Goal: Task Accomplishment & Management: Manage account settings

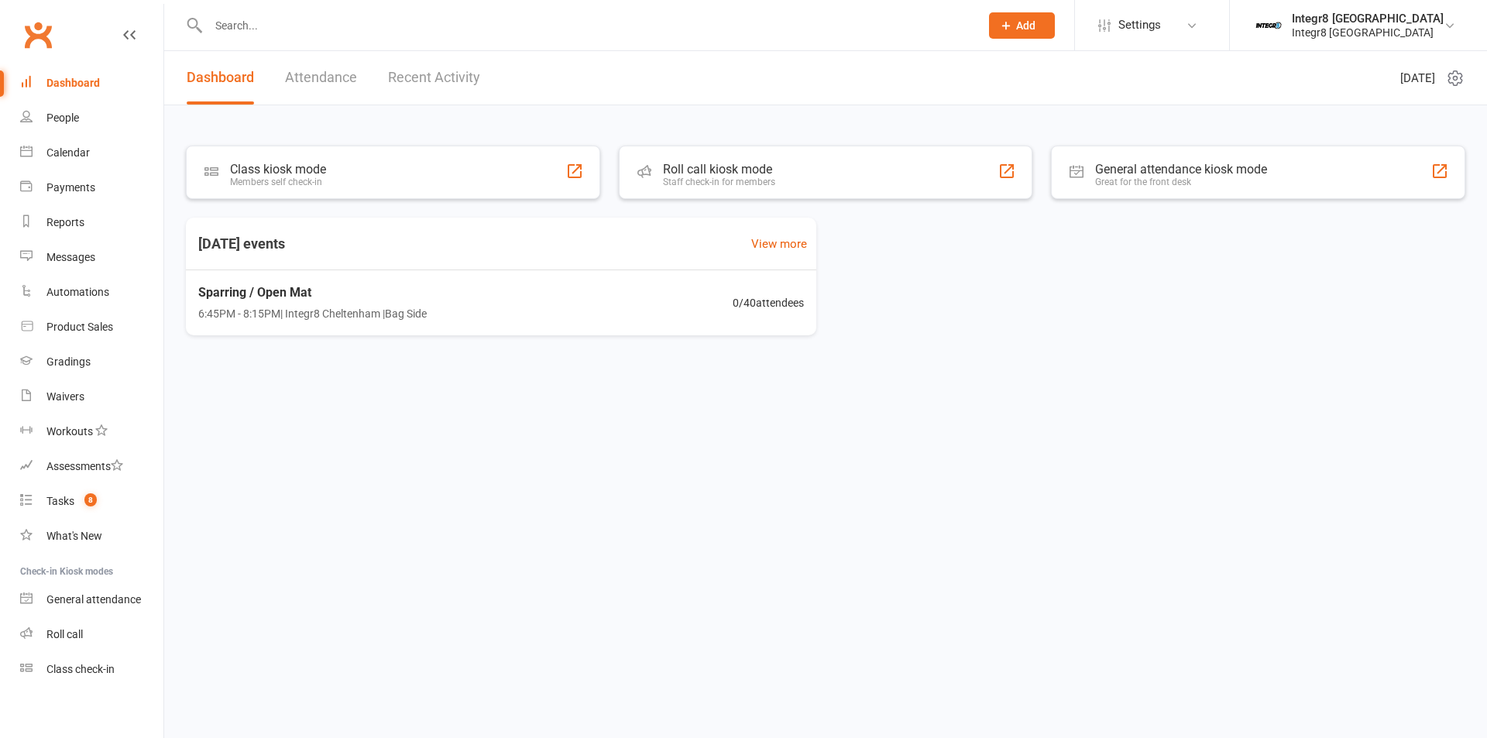
click at [337, 24] on input "text" at bounding box center [586, 26] width 765 height 22
paste input "0422885737"
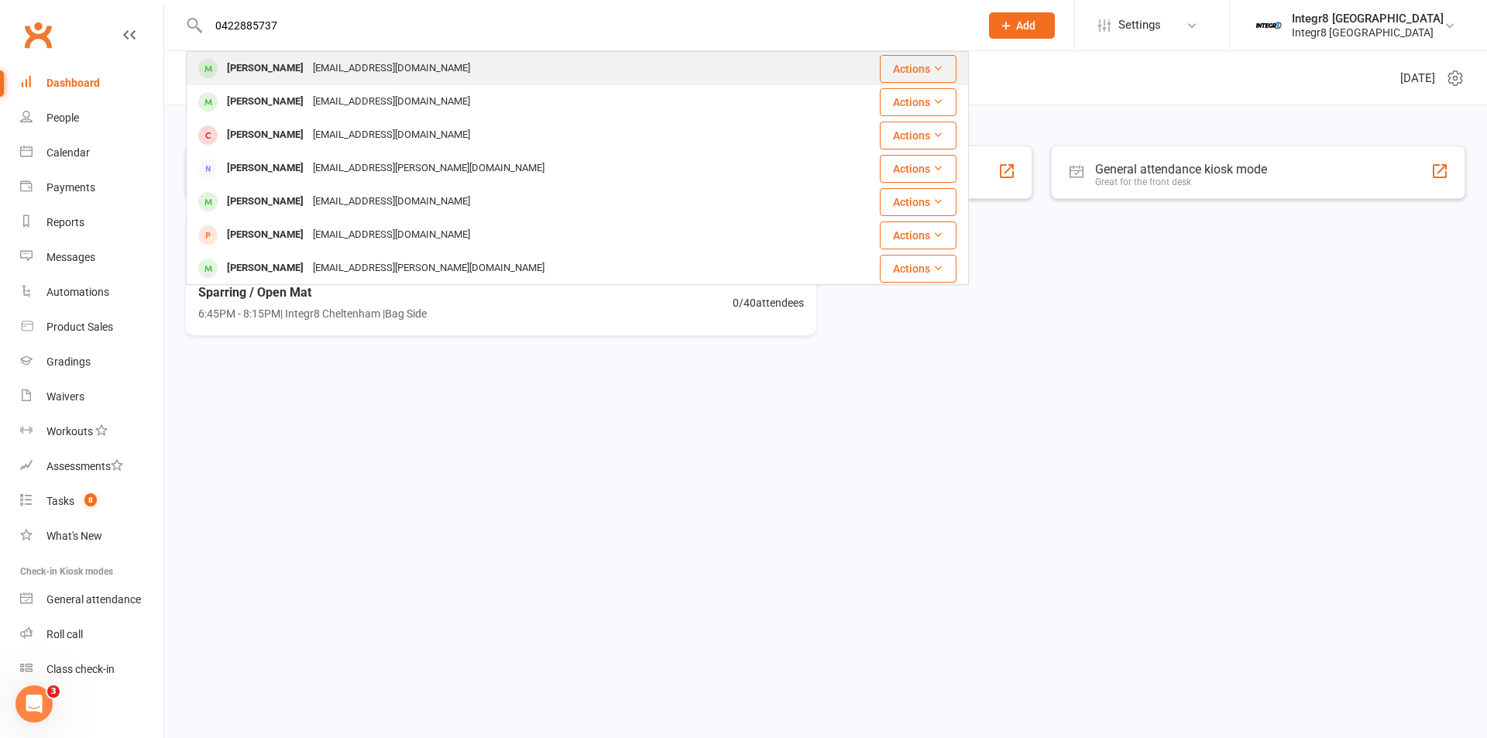
type input "0422885737"
click at [447, 64] on div "Tara Keskesiadis Tarakeskesia@gmail.com" at bounding box center [501, 69] width 628 height 32
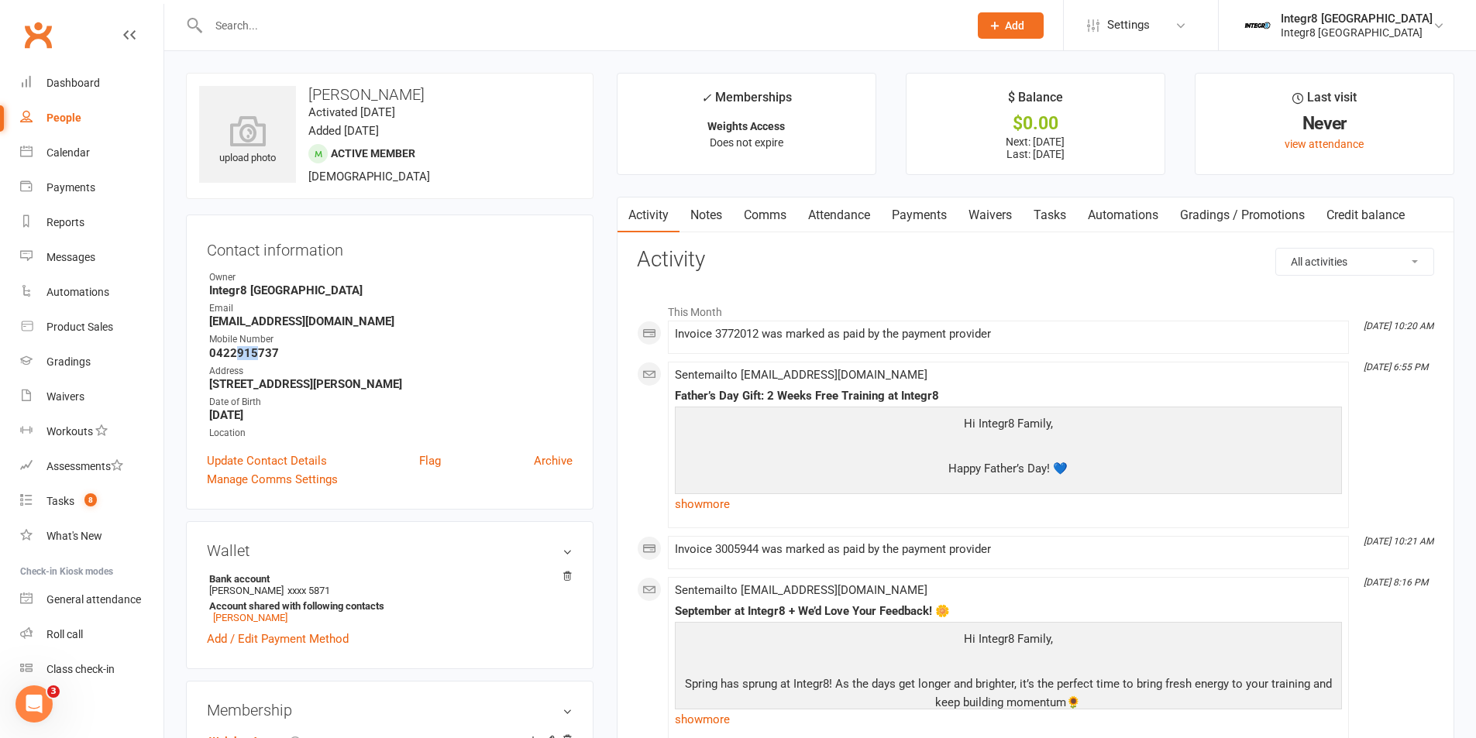
drag, startPoint x: 236, startPoint y: 355, endPoint x: 256, endPoint y: 353, distance: 19.4
click at [256, 353] on strong "0422915737" at bounding box center [390, 353] width 363 height 14
click at [258, 355] on strong "0422915737" at bounding box center [390, 353] width 363 height 14
click at [60, 143] on link "Calendar" at bounding box center [91, 153] width 143 height 35
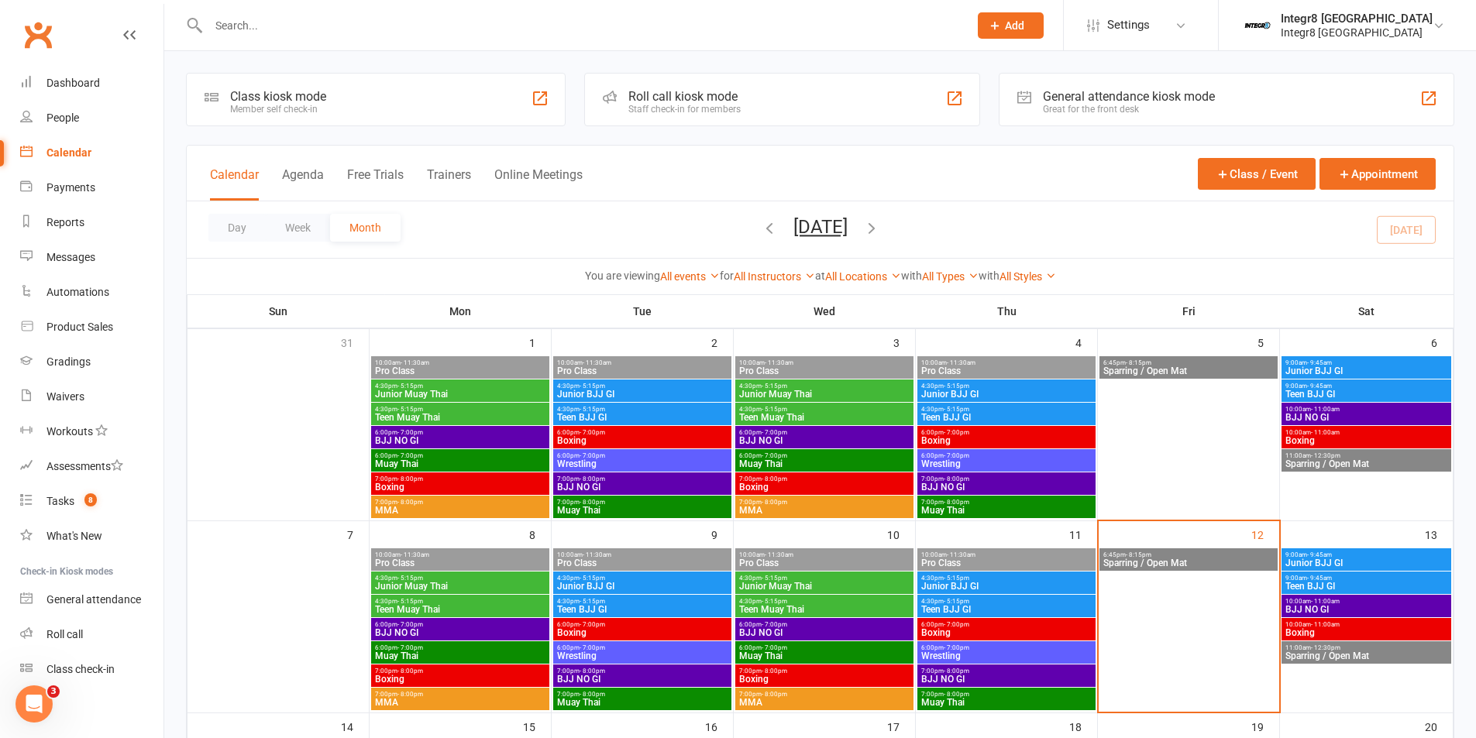
click at [1191, 559] on span "Sparring / Open Mat" at bounding box center [1188, 563] width 172 height 9
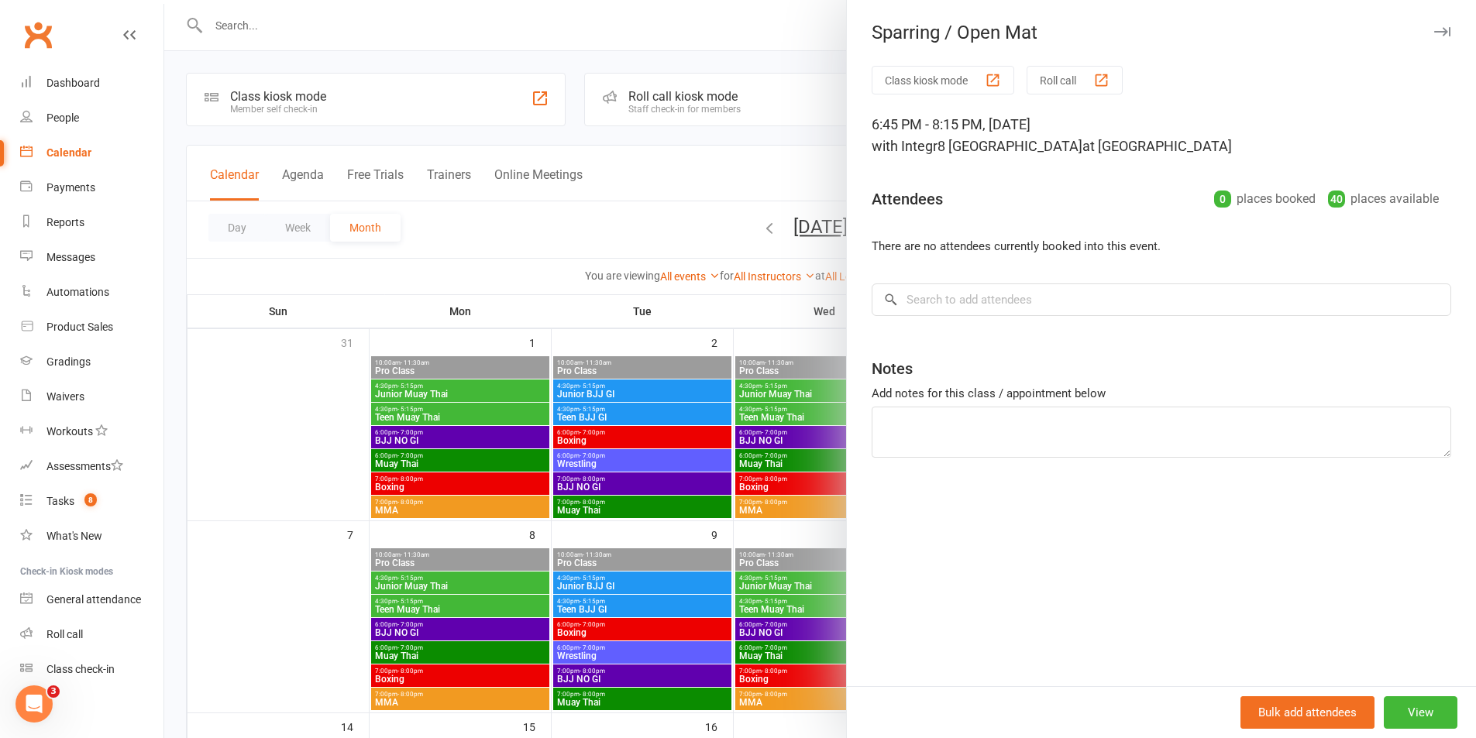
click at [682, 504] on div at bounding box center [819, 369] width 1311 height 738
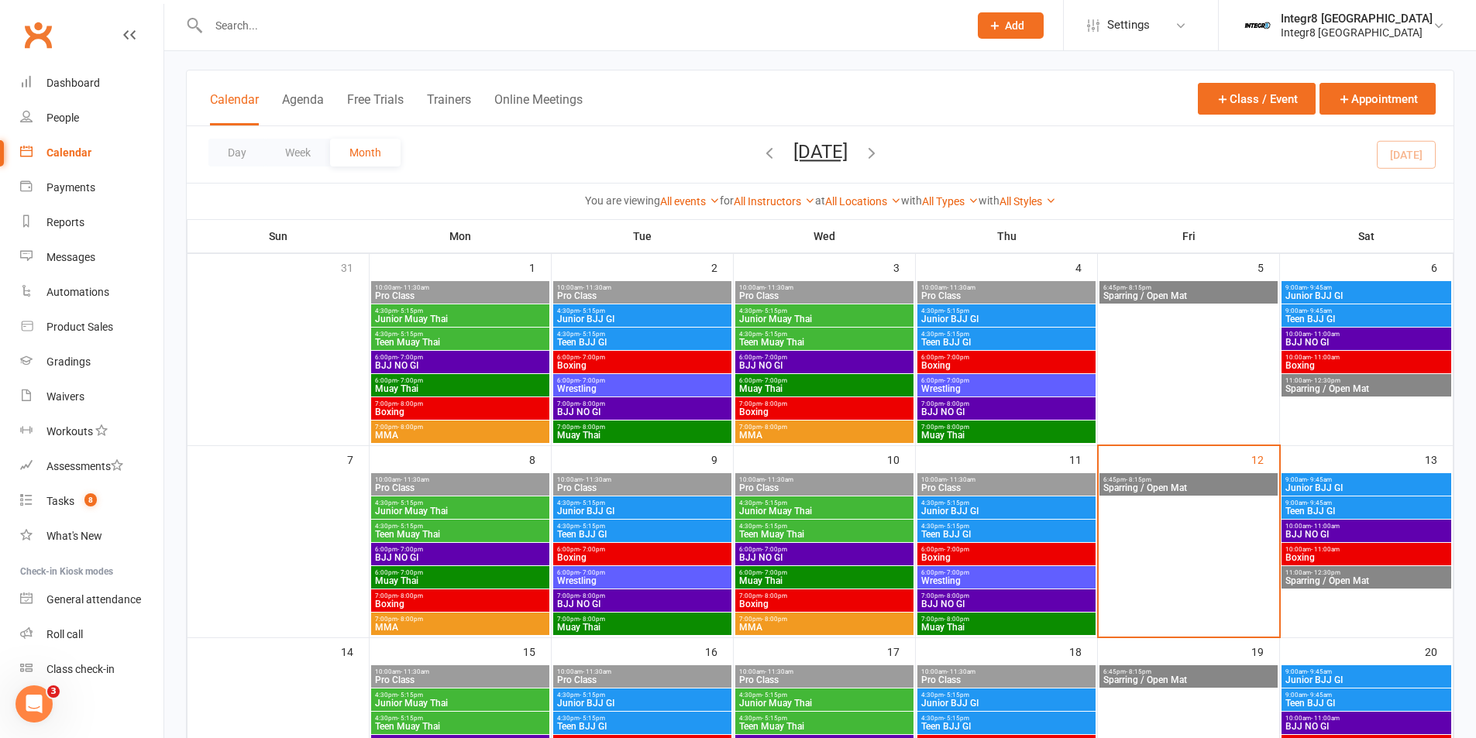
scroll to position [77, 0]
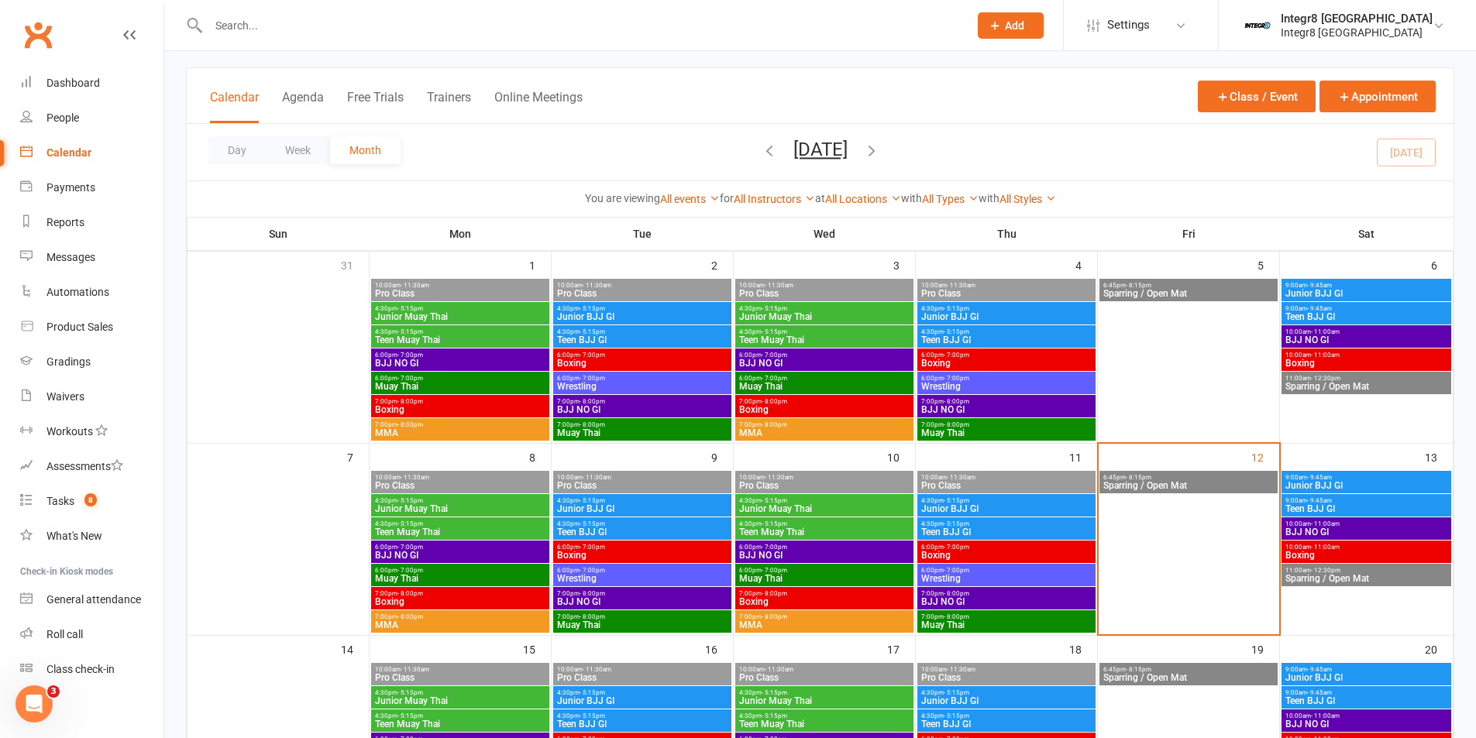
click at [988, 510] on span "Junior BJJ GI" at bounding box center [1006, 508] width 172 height 9
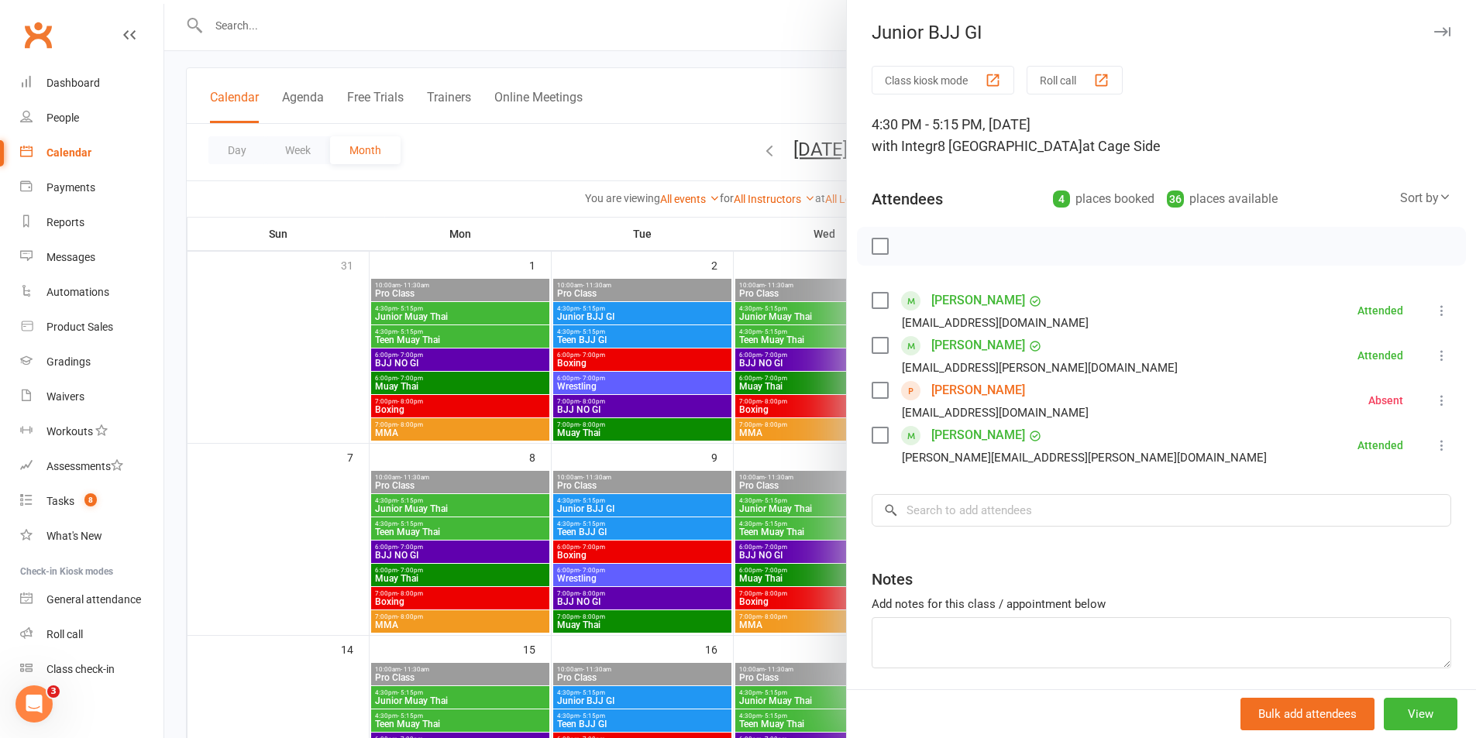
scroll to position [57, 0]
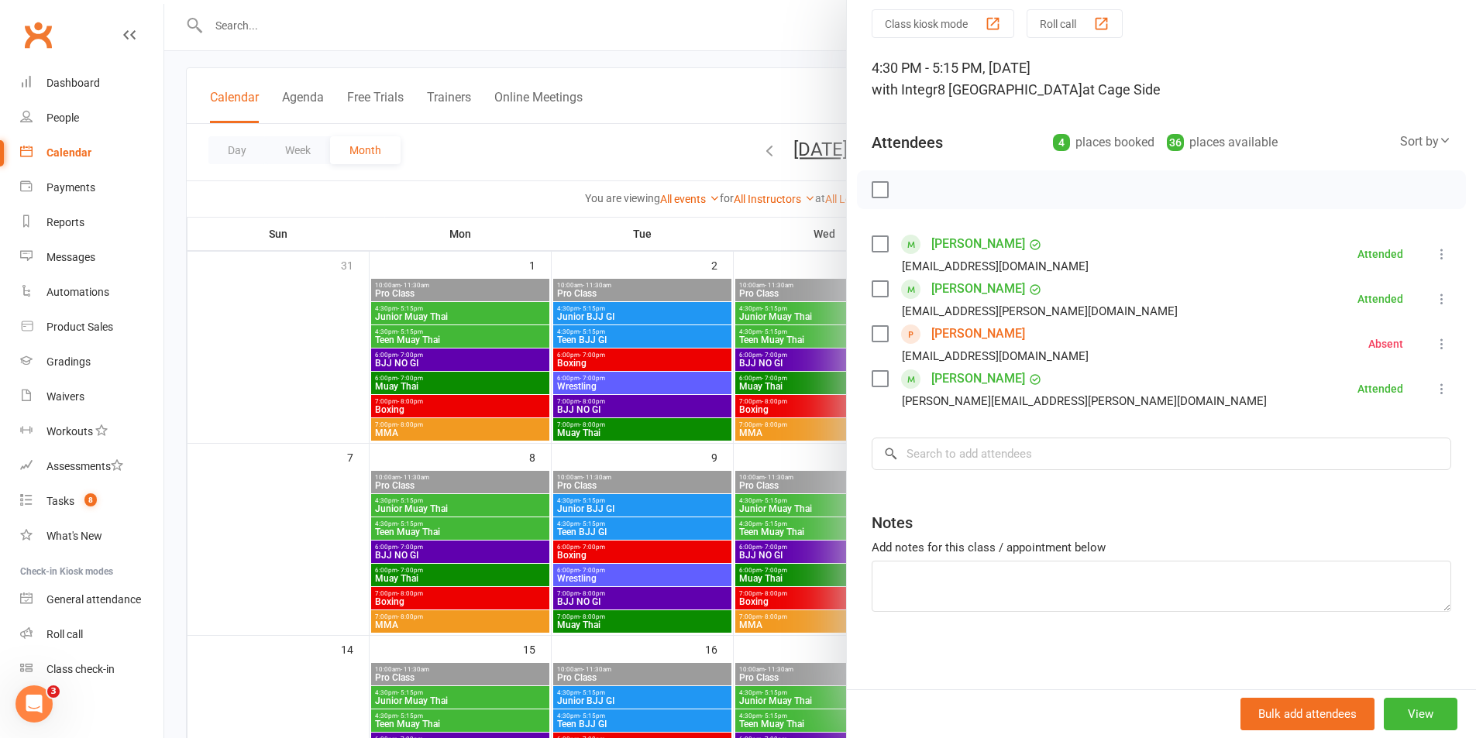
click at [674, 415] on div at bounding box center [819, 369] width 1311 height 738
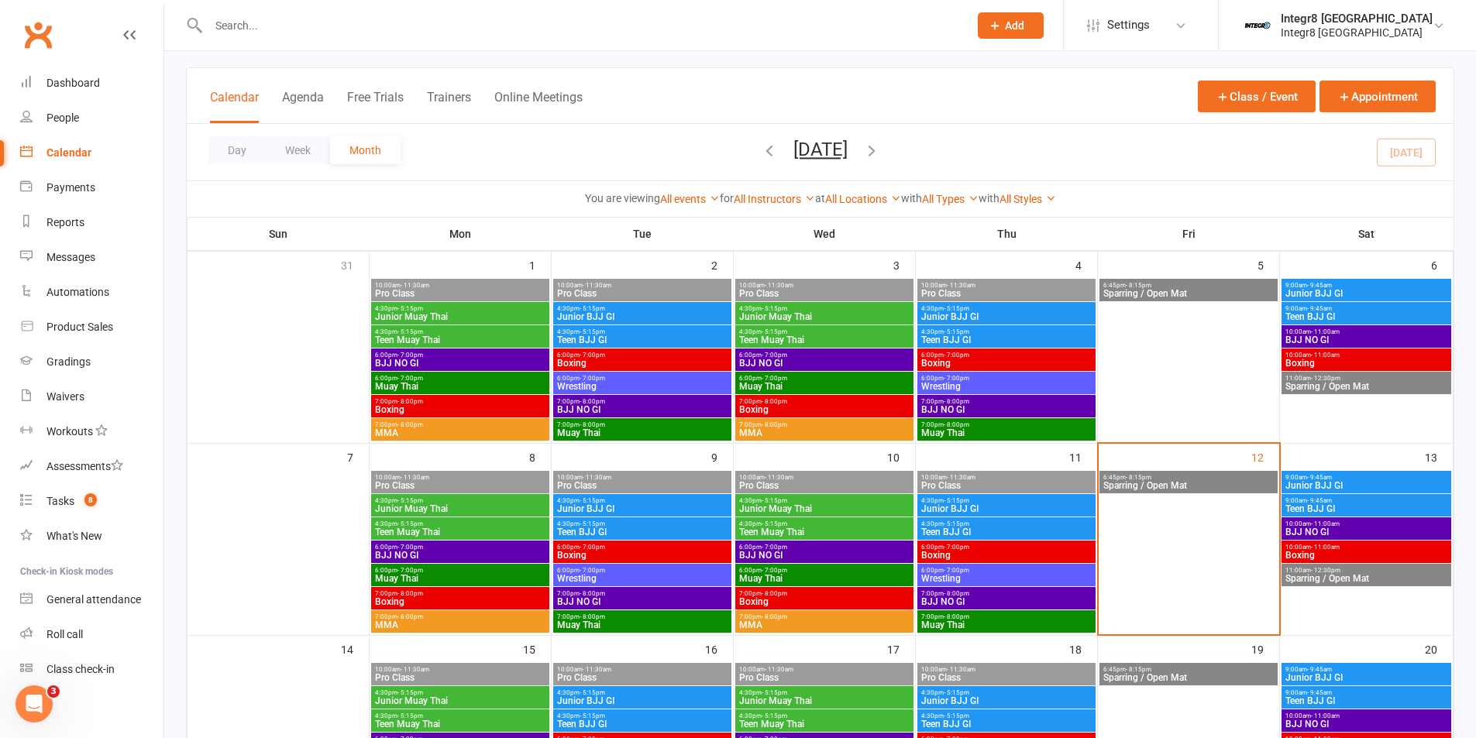
click at [961, 531] on span "Teen BJJ GI" at bounding box center [1006, 532] width 172 height 9
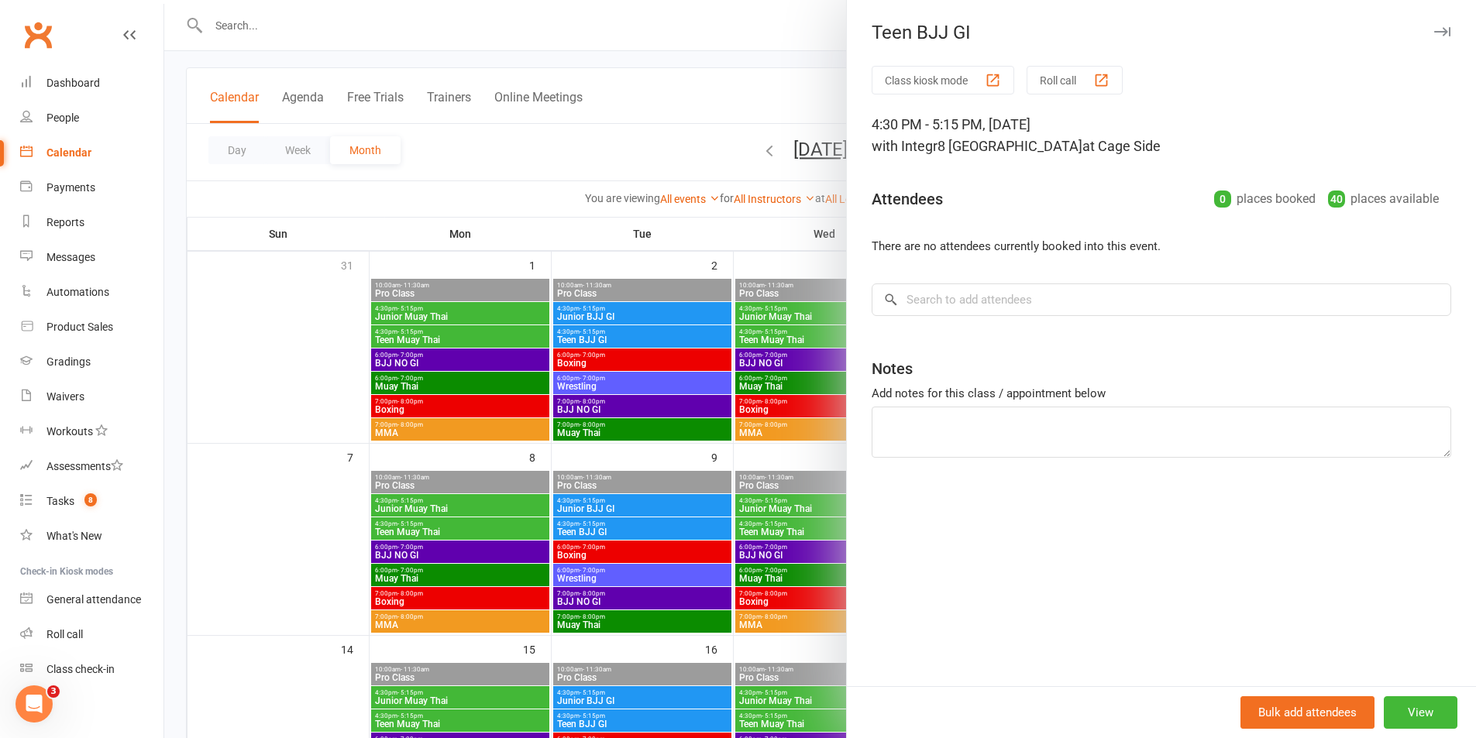
click at [706, 478] on div at bounding box center [819, 369] width 1311 height 738
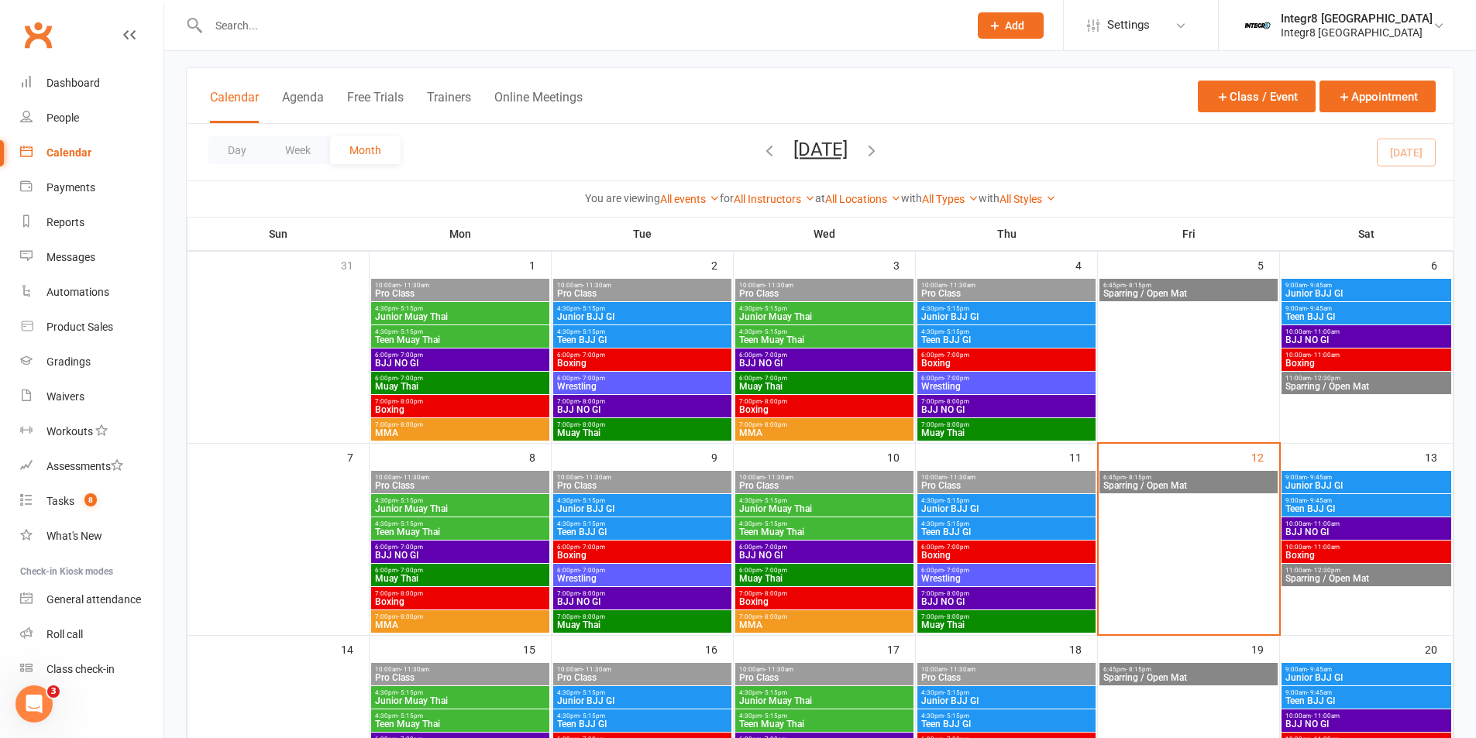
click at [933, 552] on span "Boxing" at bounding box center [1006, 555] width 172 height 9
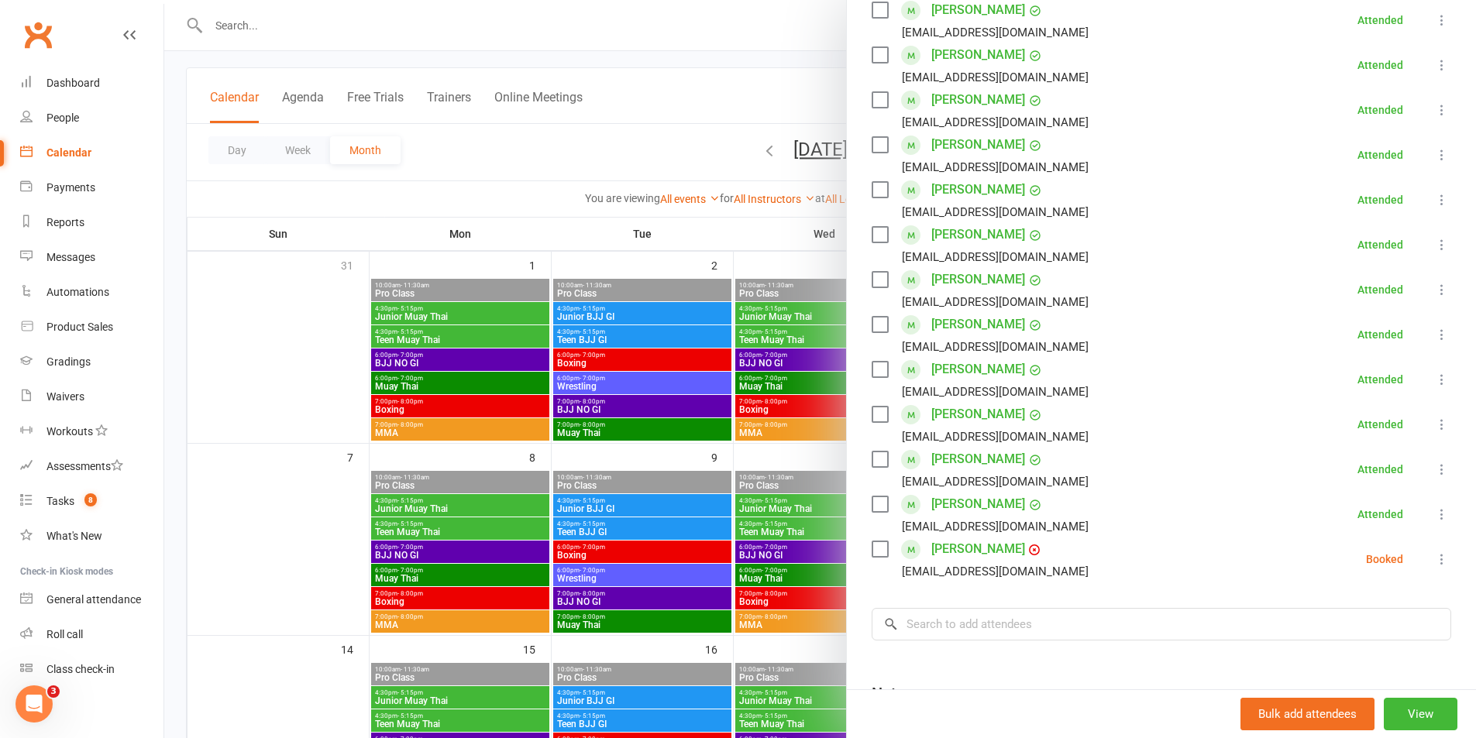
scroll to position [387, 0]
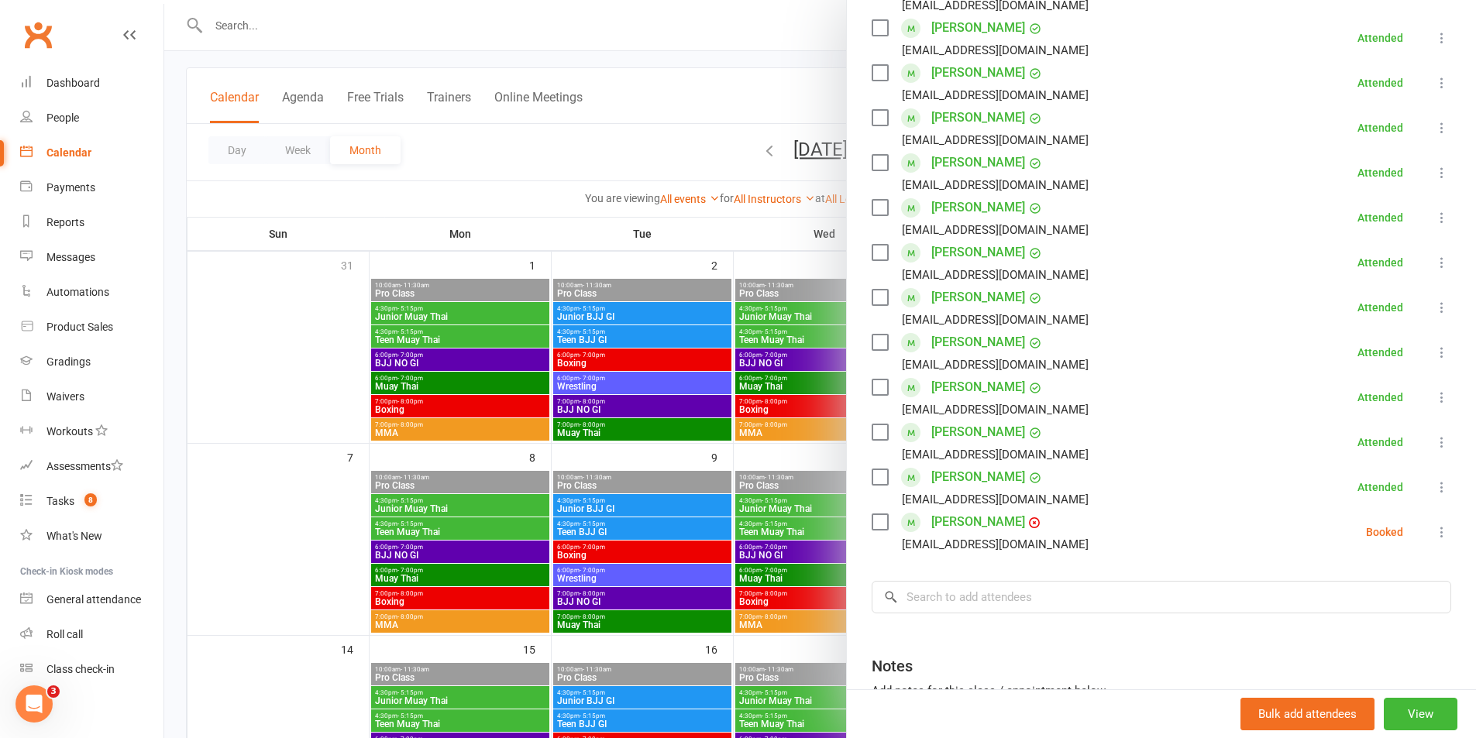
click at [704, 451] on div at bounding box center [819, 369] width 1311 height 738
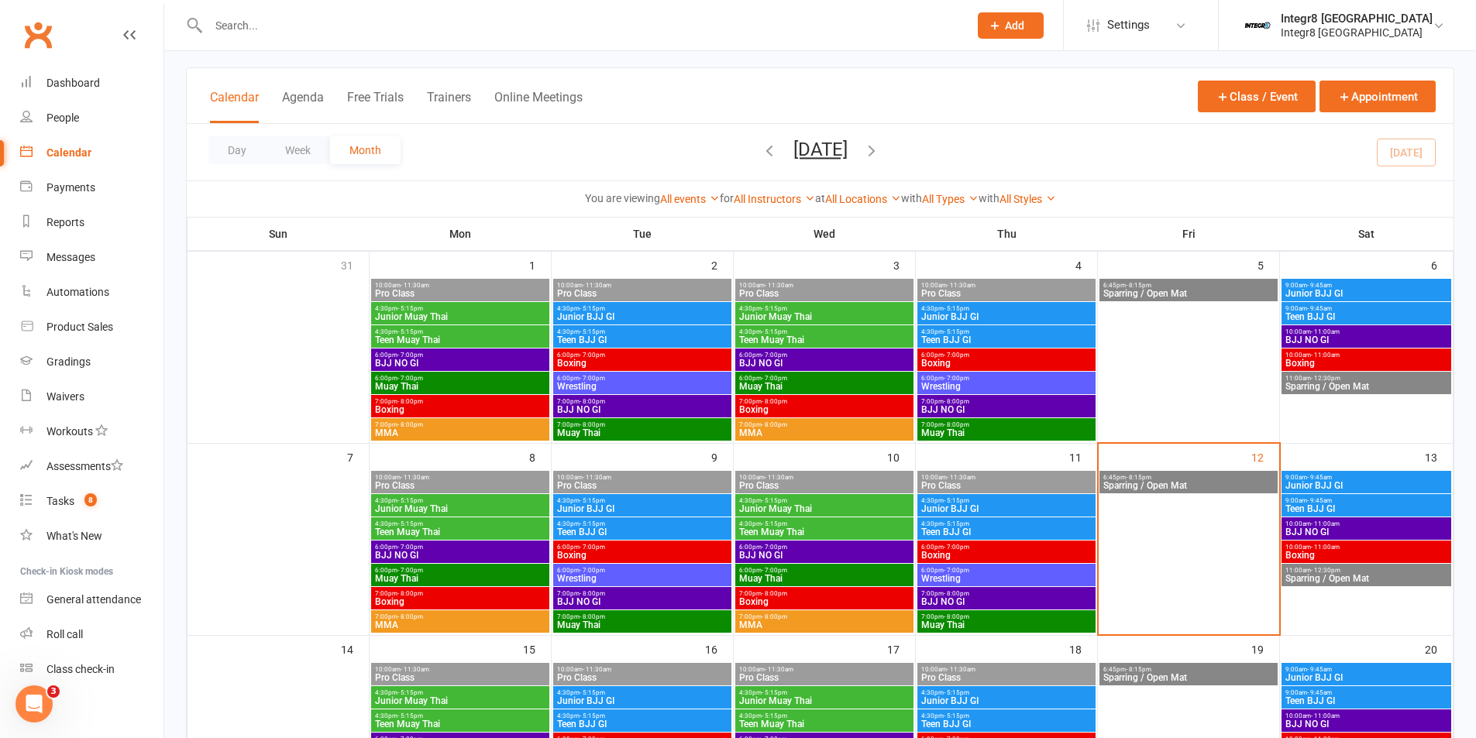
click at [988, 571] on span "6:00pm - 7:00pm" at bounding box center [1006, 570] width 172 height 7
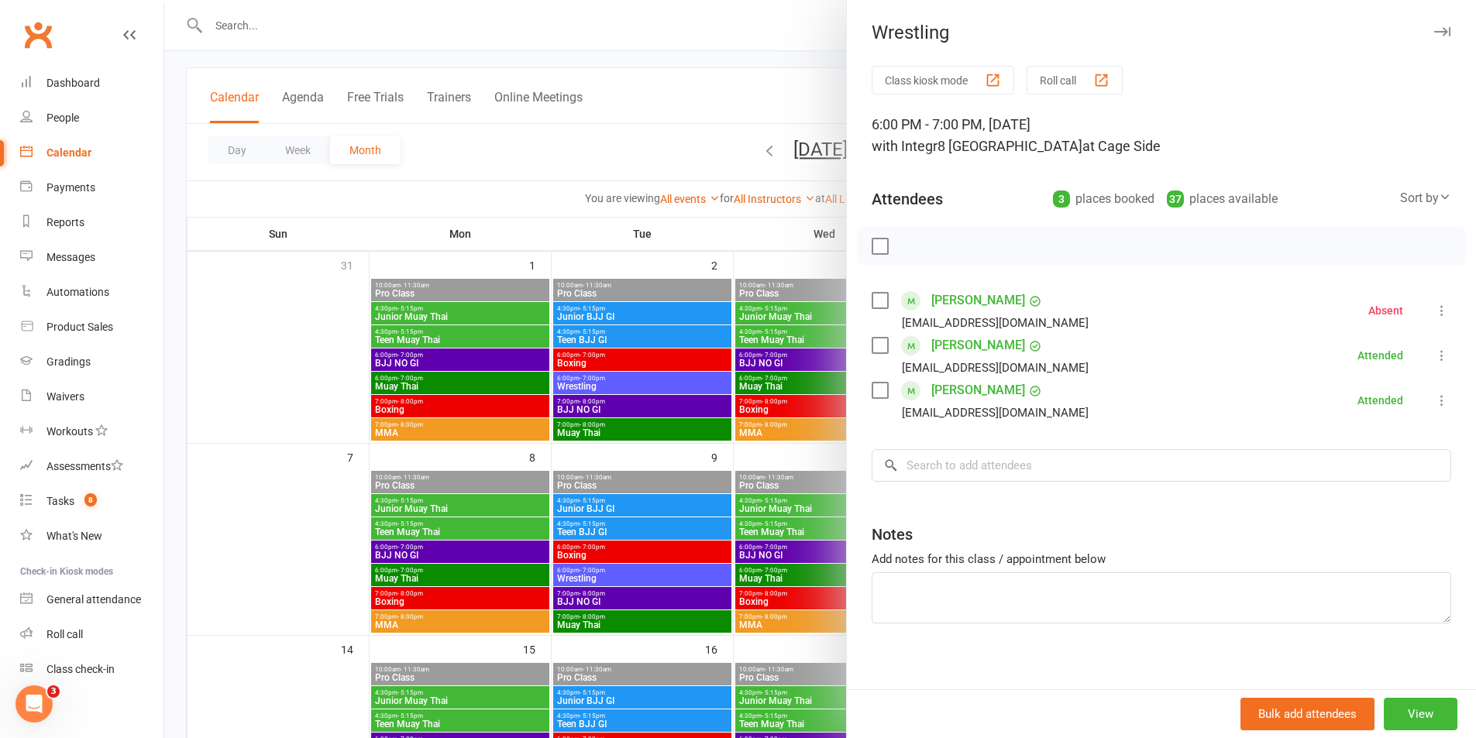
click at [748, 457] on div at bounding box center [819, 369] width 1311 height 738
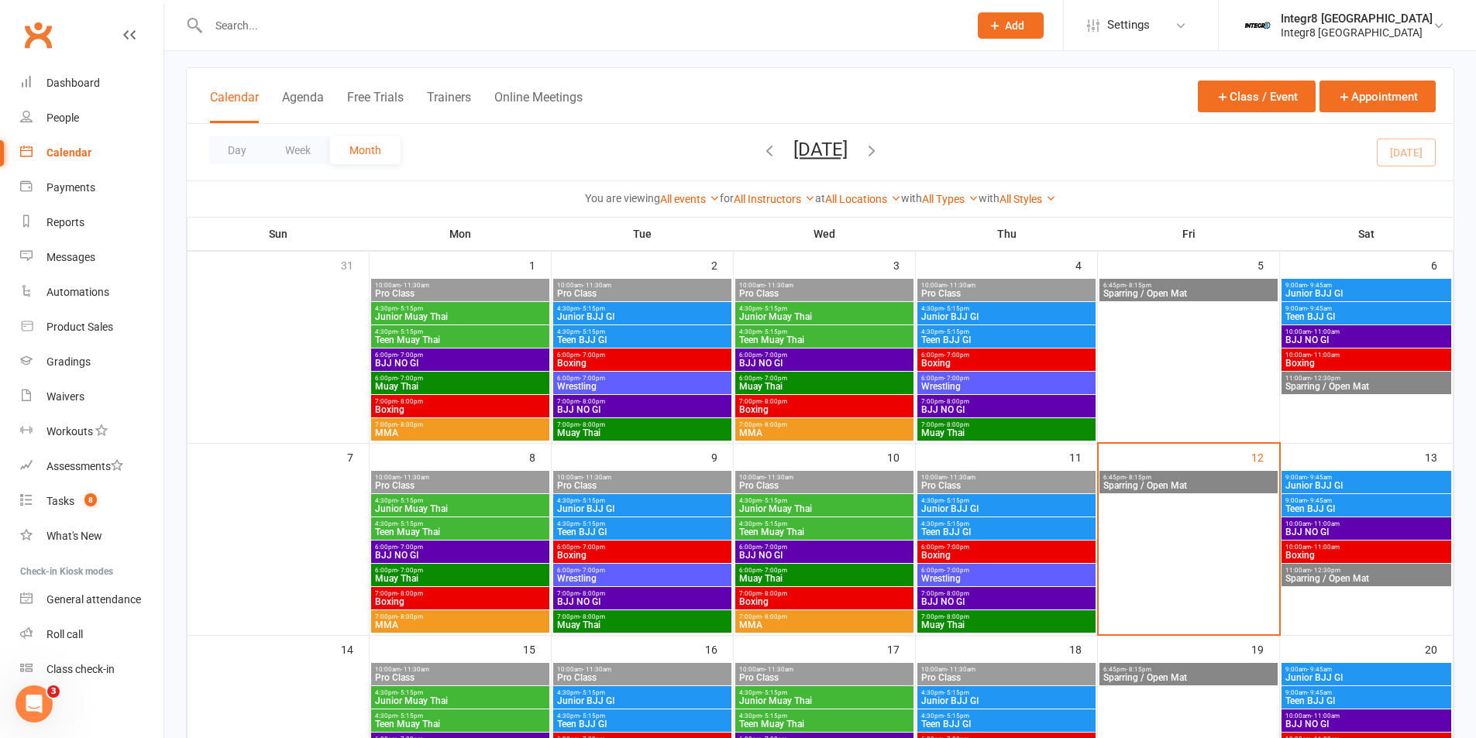
click at [1050, 595] on span "7:00pm - 8:00pm" at bounding box center [1006, 593] width 172 height 7
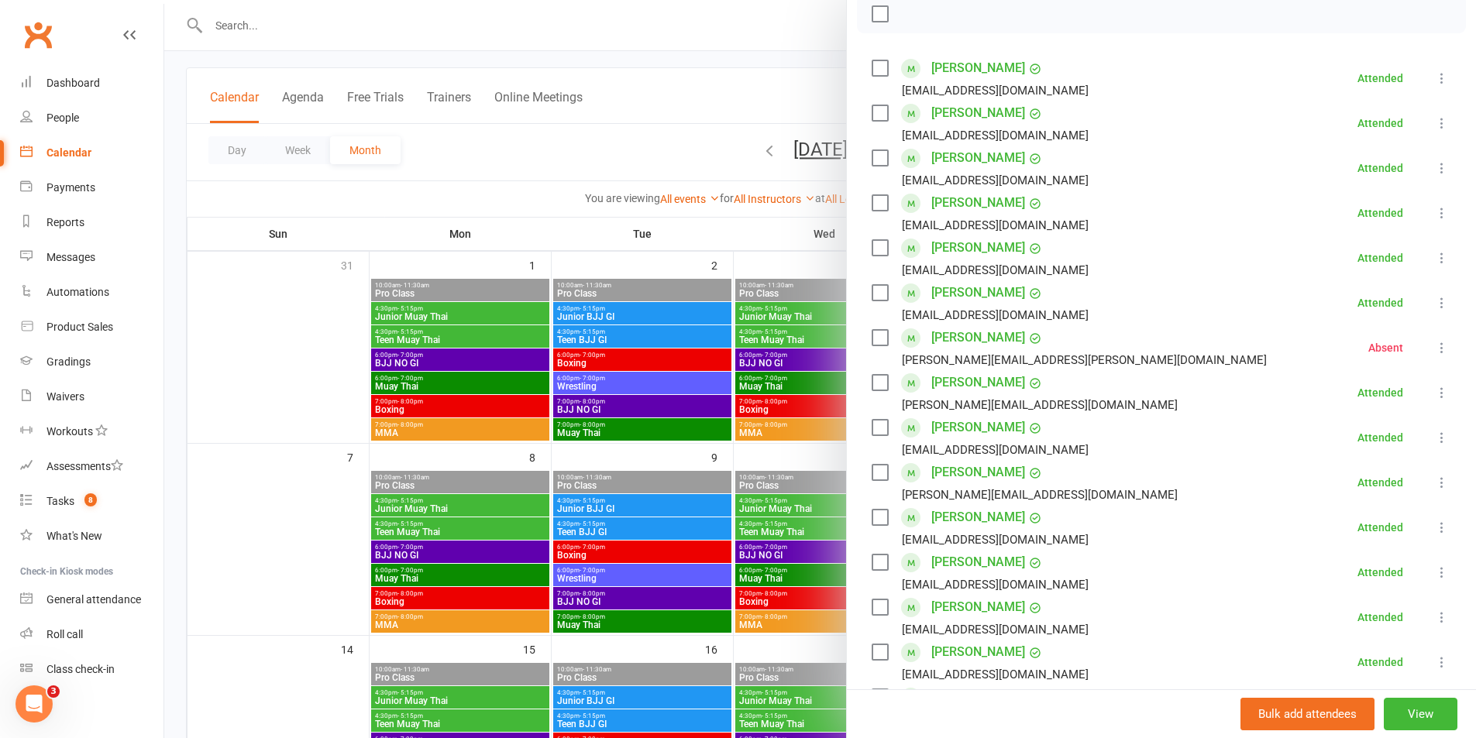
scroll to position [310, 0]
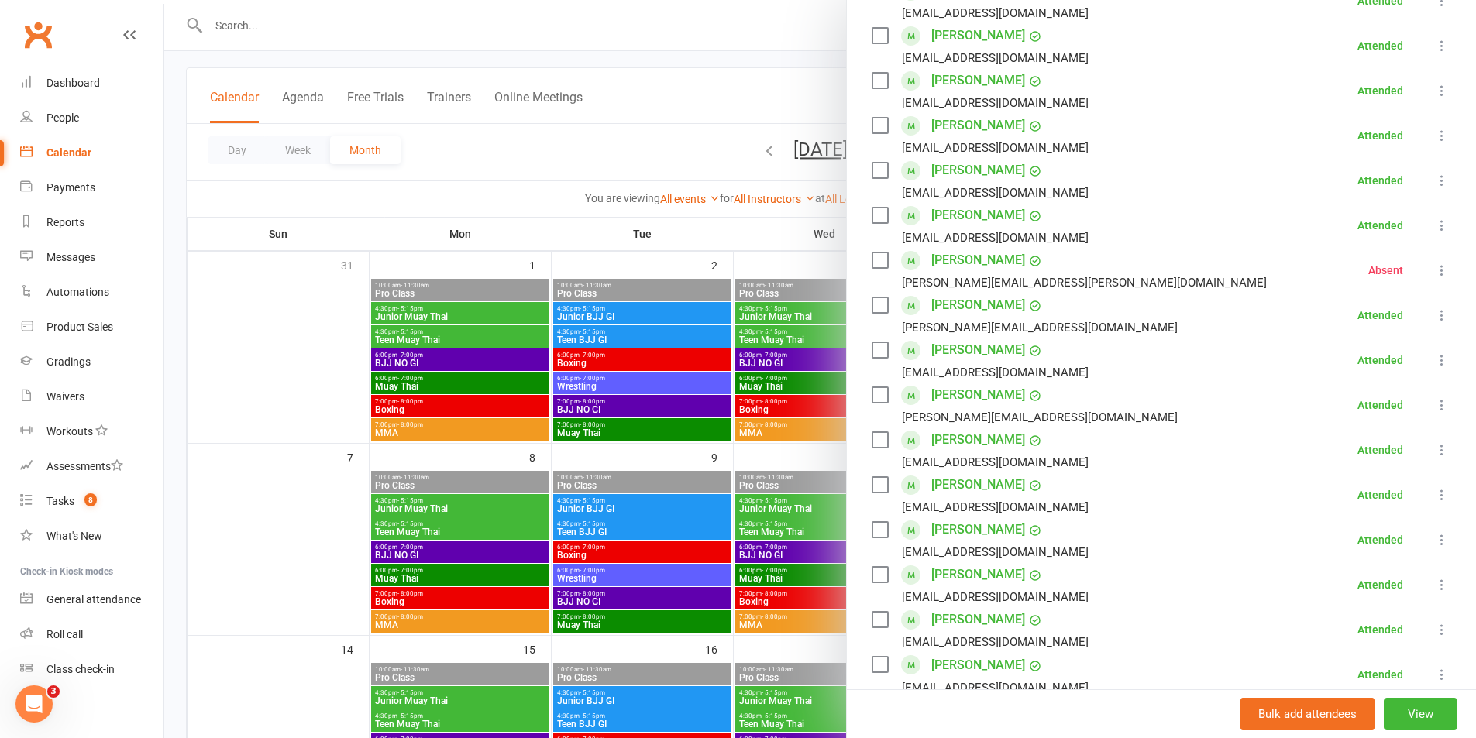
click at [771, 428] on div at bounding box center [819, 369] width 1311 height 738
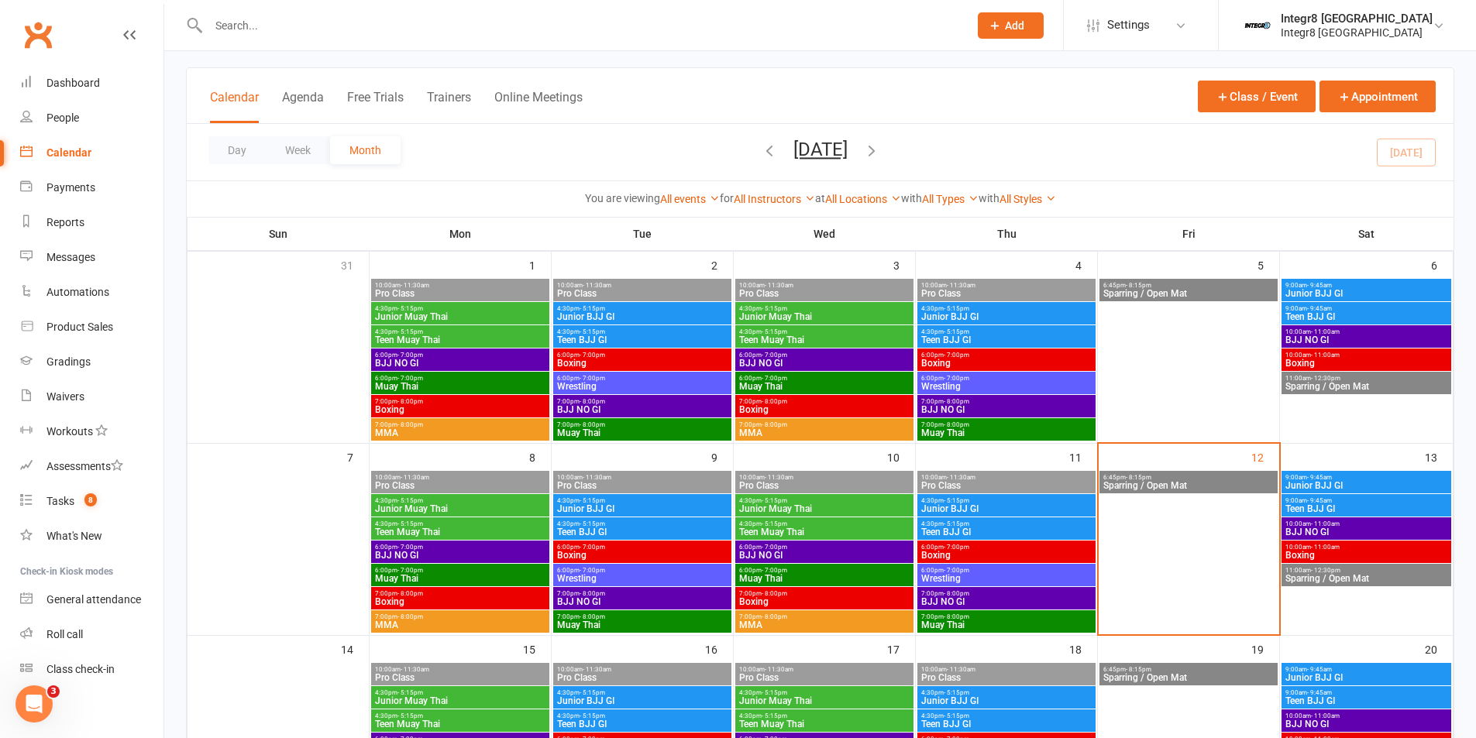
click at [950, 603] on span "BJJ NO GI" at bounding box center [1006, 601] width 172 height 9
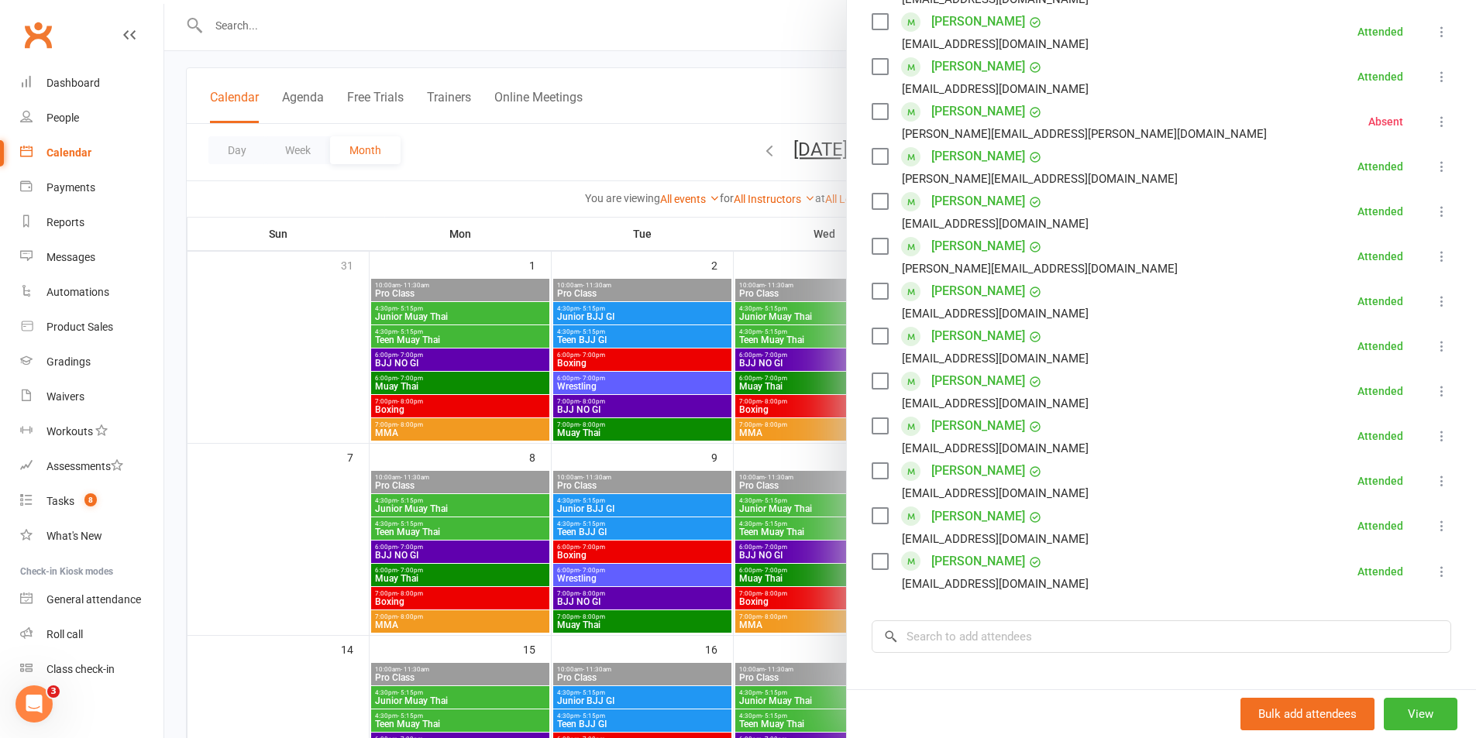
scroll to position [465, 0]
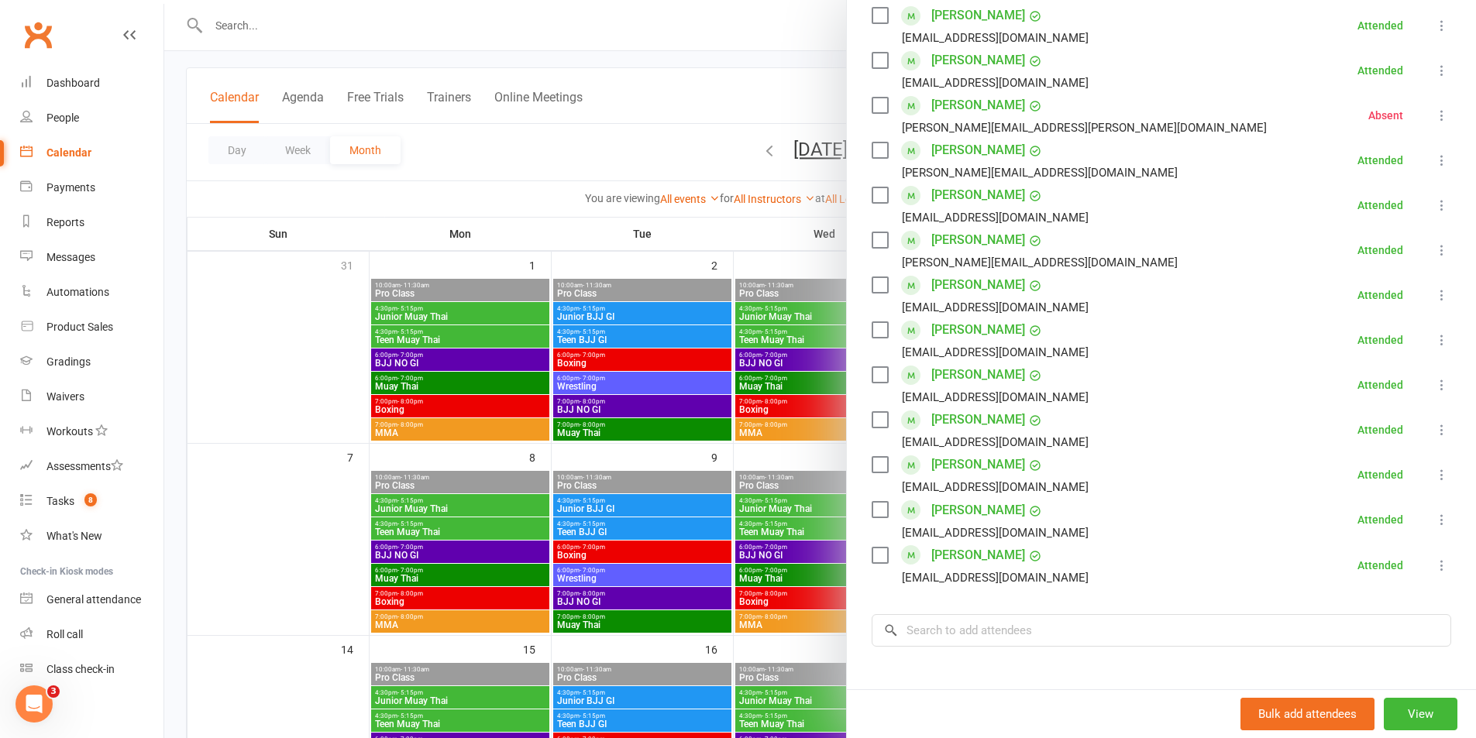
click at [847, 449] on div "Class kiosk mode Roll call 7:00 PM - 8:00 PM, Thursday, September, 11, 2025 wit…" at bounding box center [1161, 233] width 629 height 1265
click at [793, 442] on div at bounding box center [819, 369] width 1311 height 738
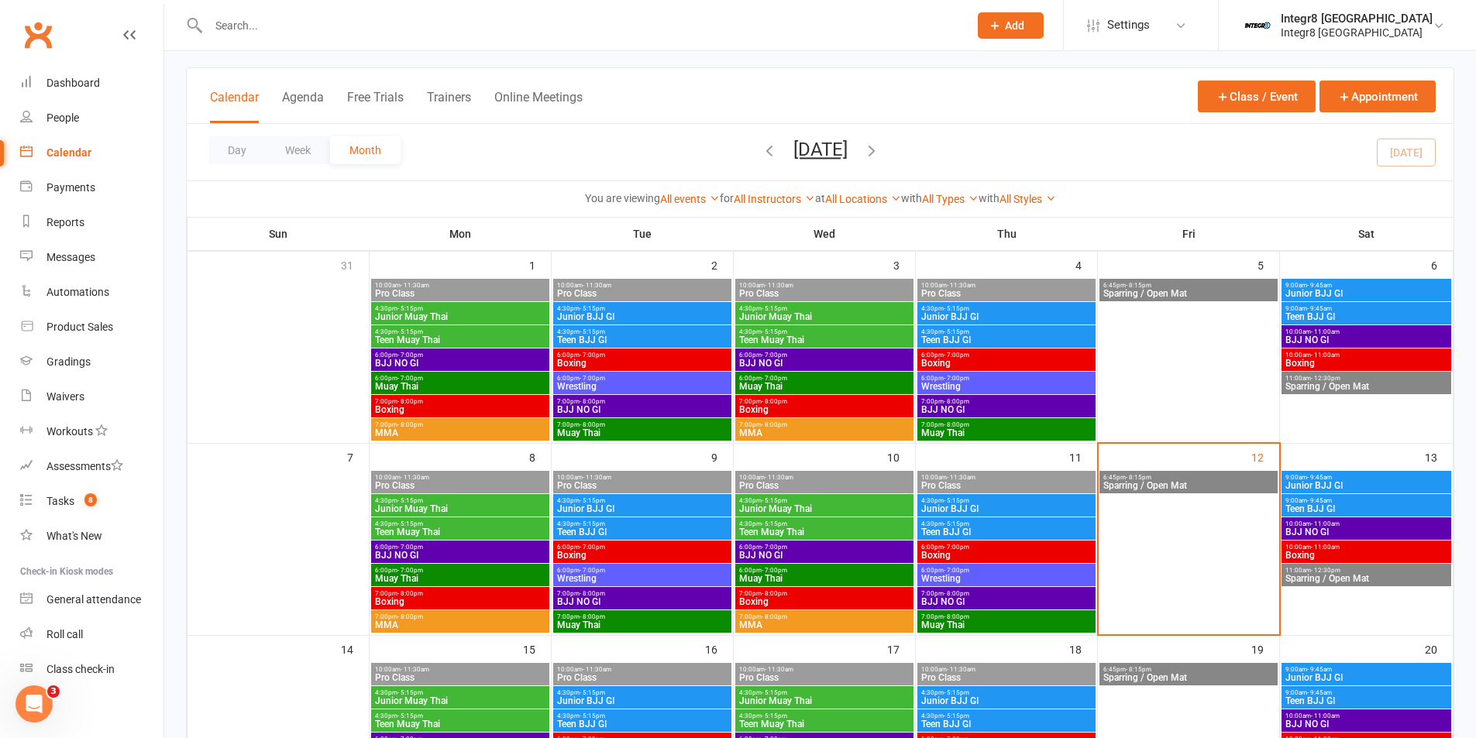
click at [1054, 601] on span "BJJ NO GI" at bounding box center [1006, 601] width 172 height 9
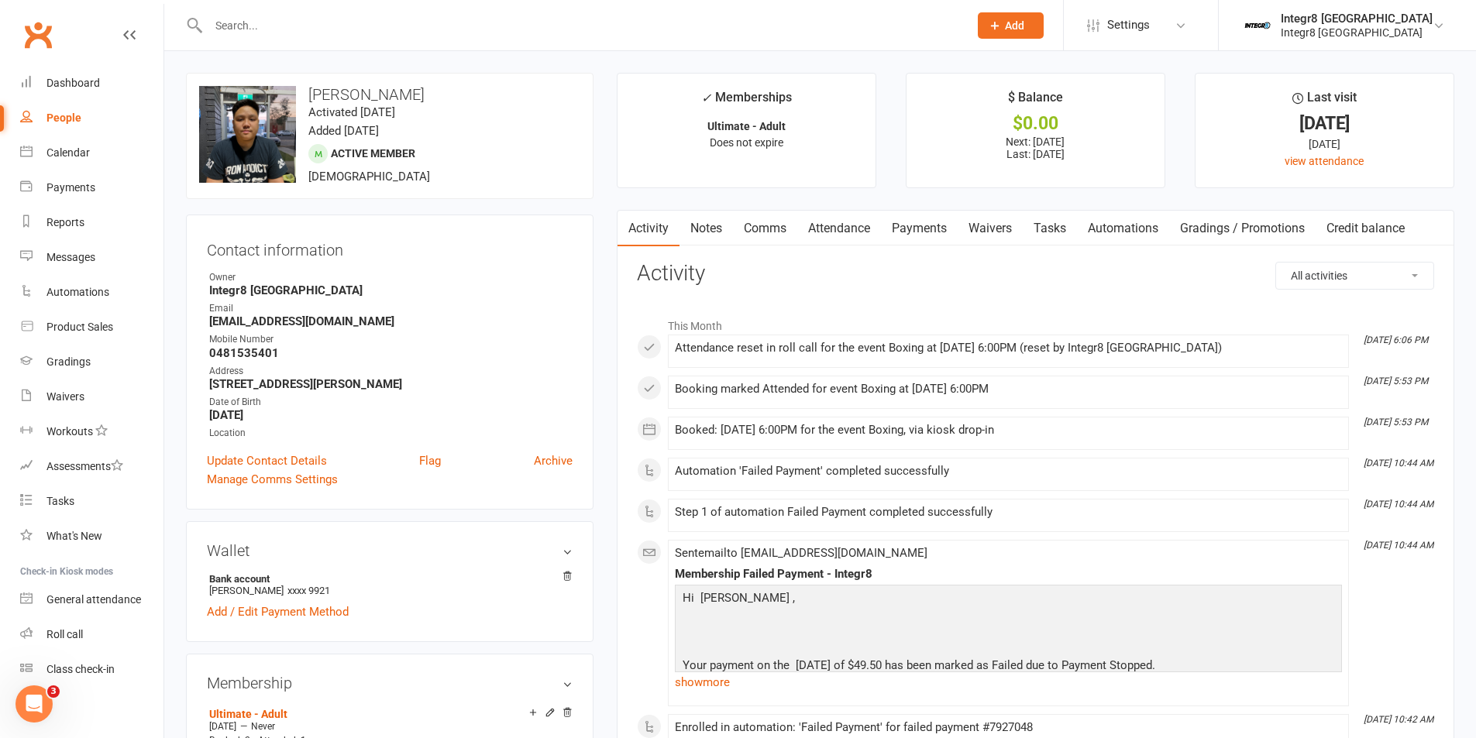
click at [708, 229] on link "Notes" at bounding box center [705, 229] width 53 height 36
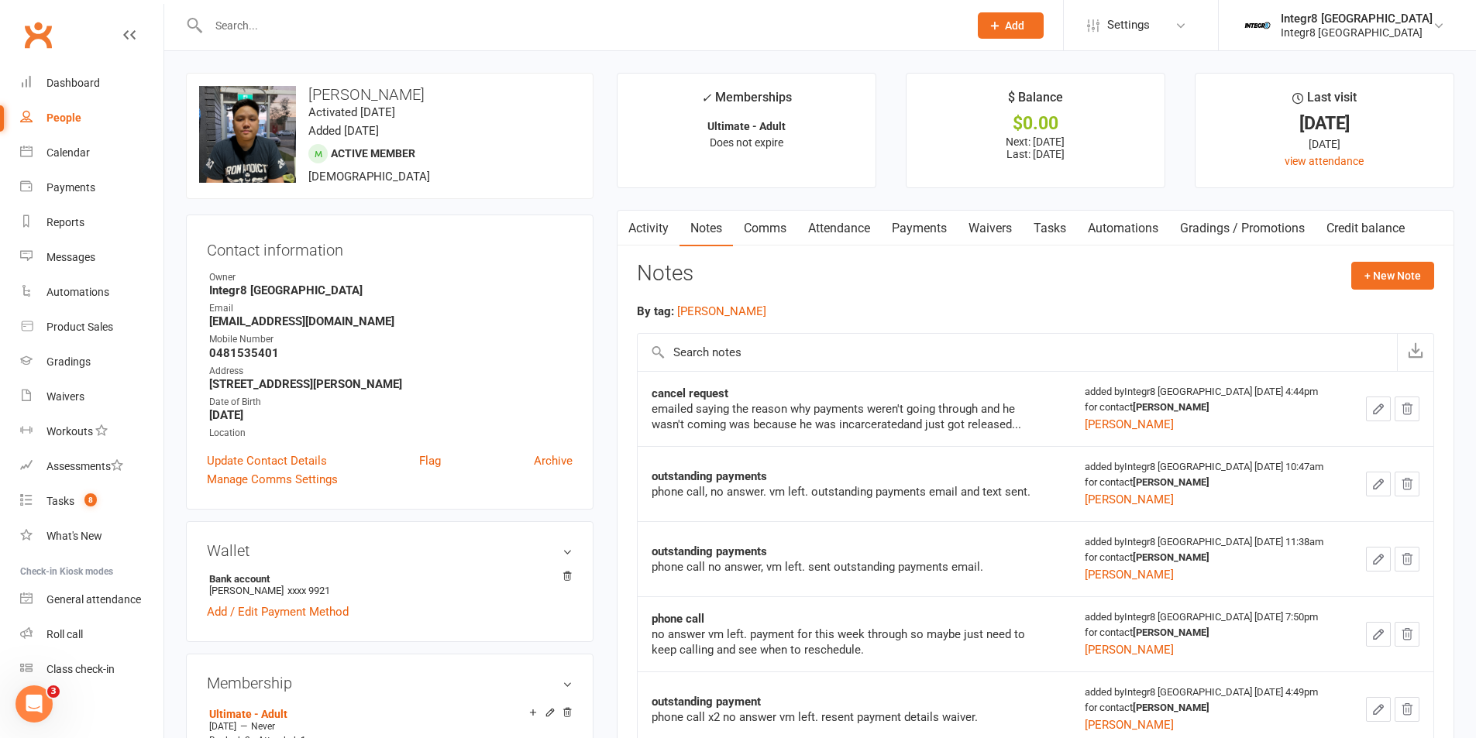
click at [657, 228] on link "Activity" at bounding box center [648, 229] width 62 height 36
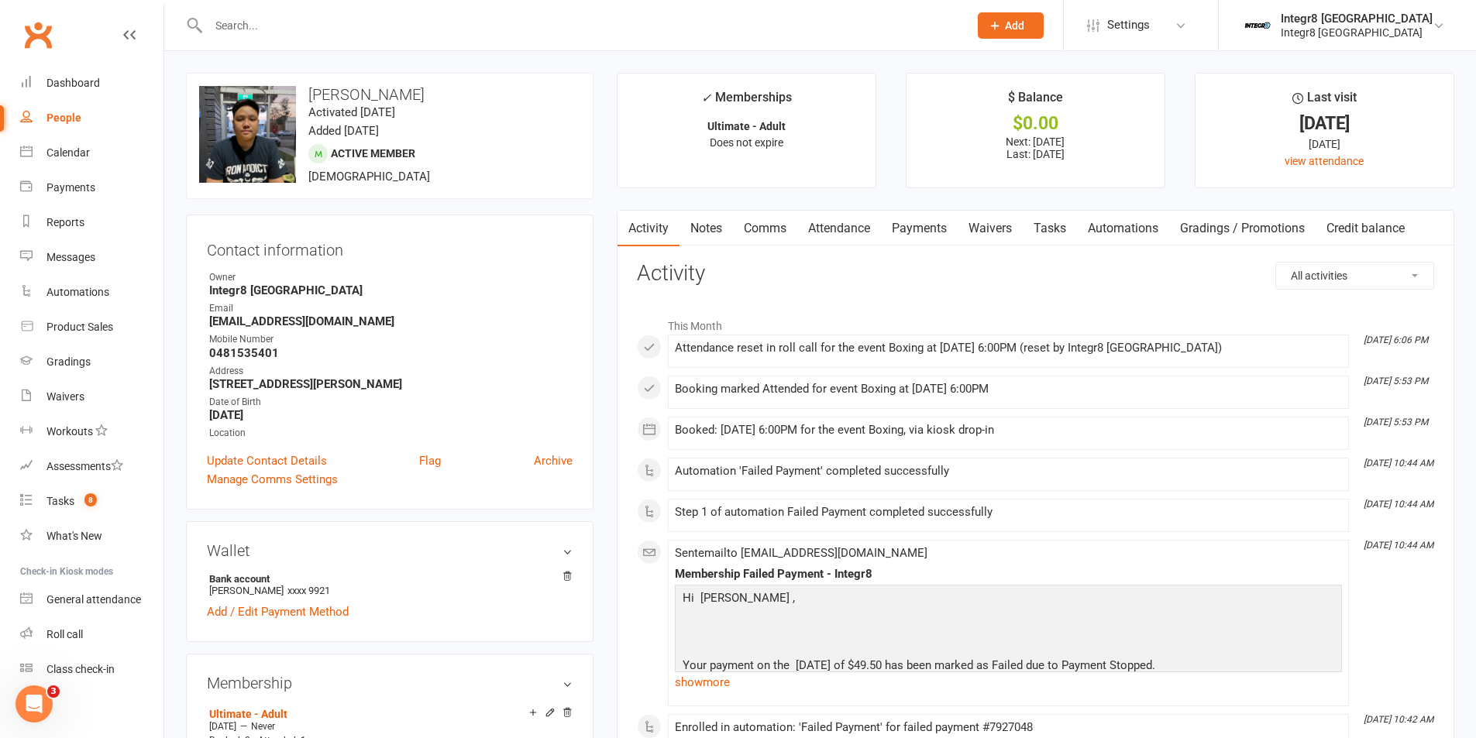
click at [860, 227] on link "Attendance" at bounding box center [839, 229] width 84 height 36
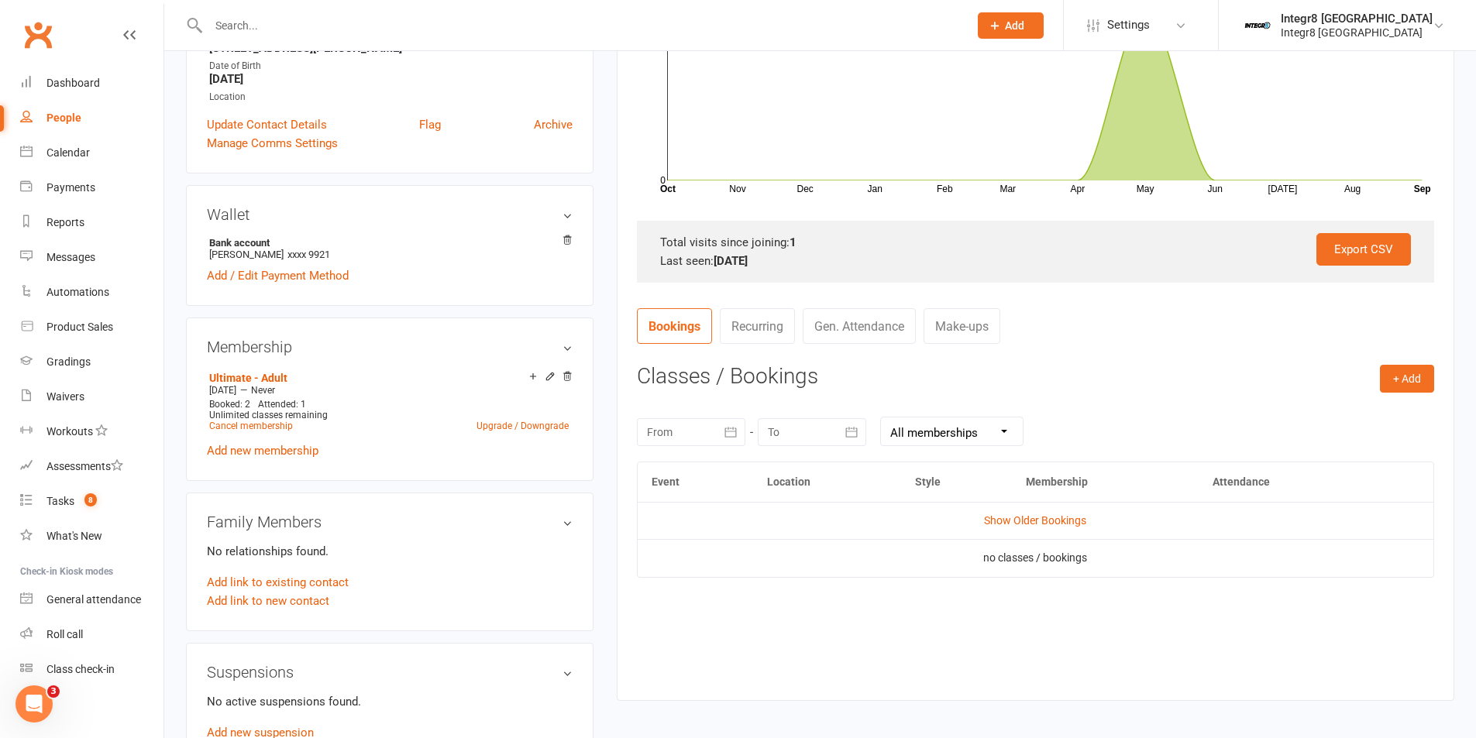
scroll to position [387, 0]
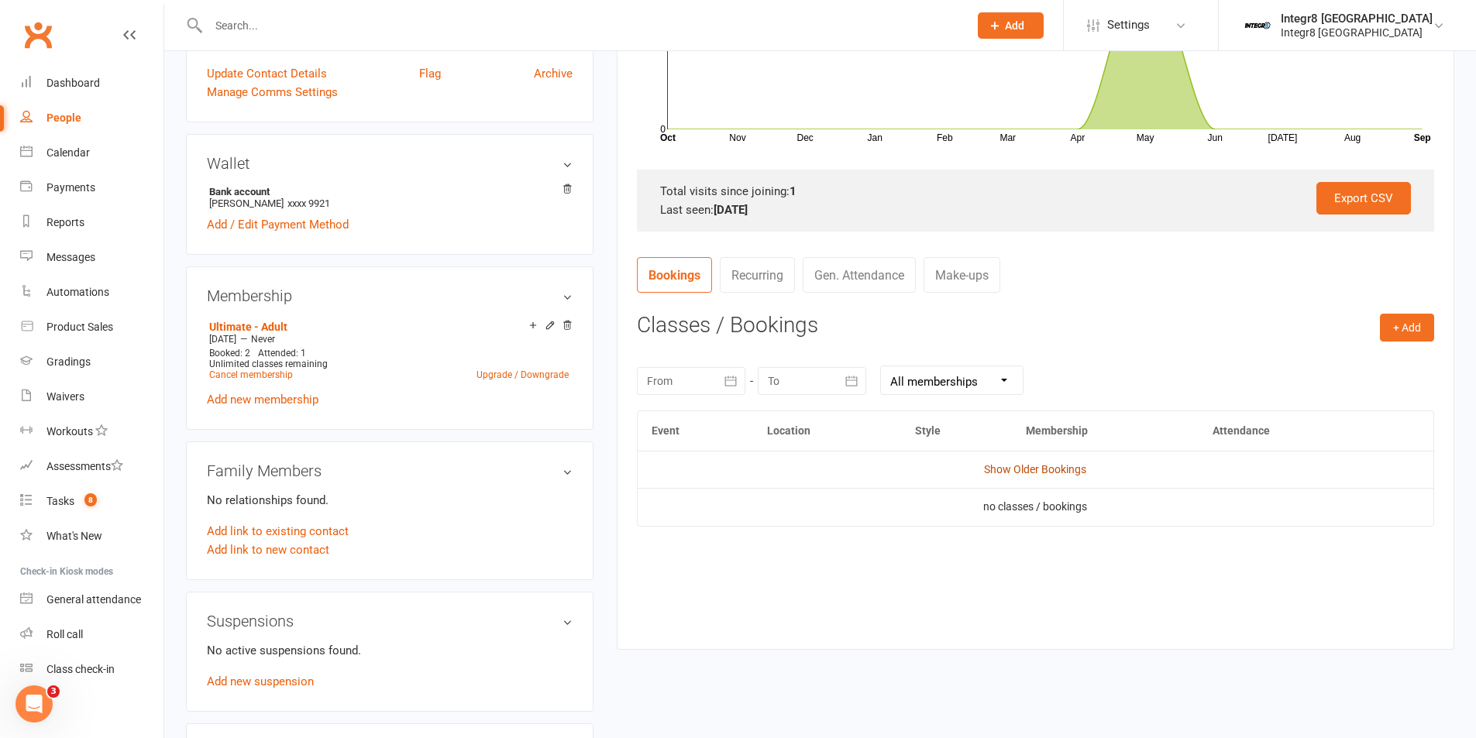
click at [1059, 469] on link "Show Older Bookings" at bounding box center [1035, 469] width 102 height 12
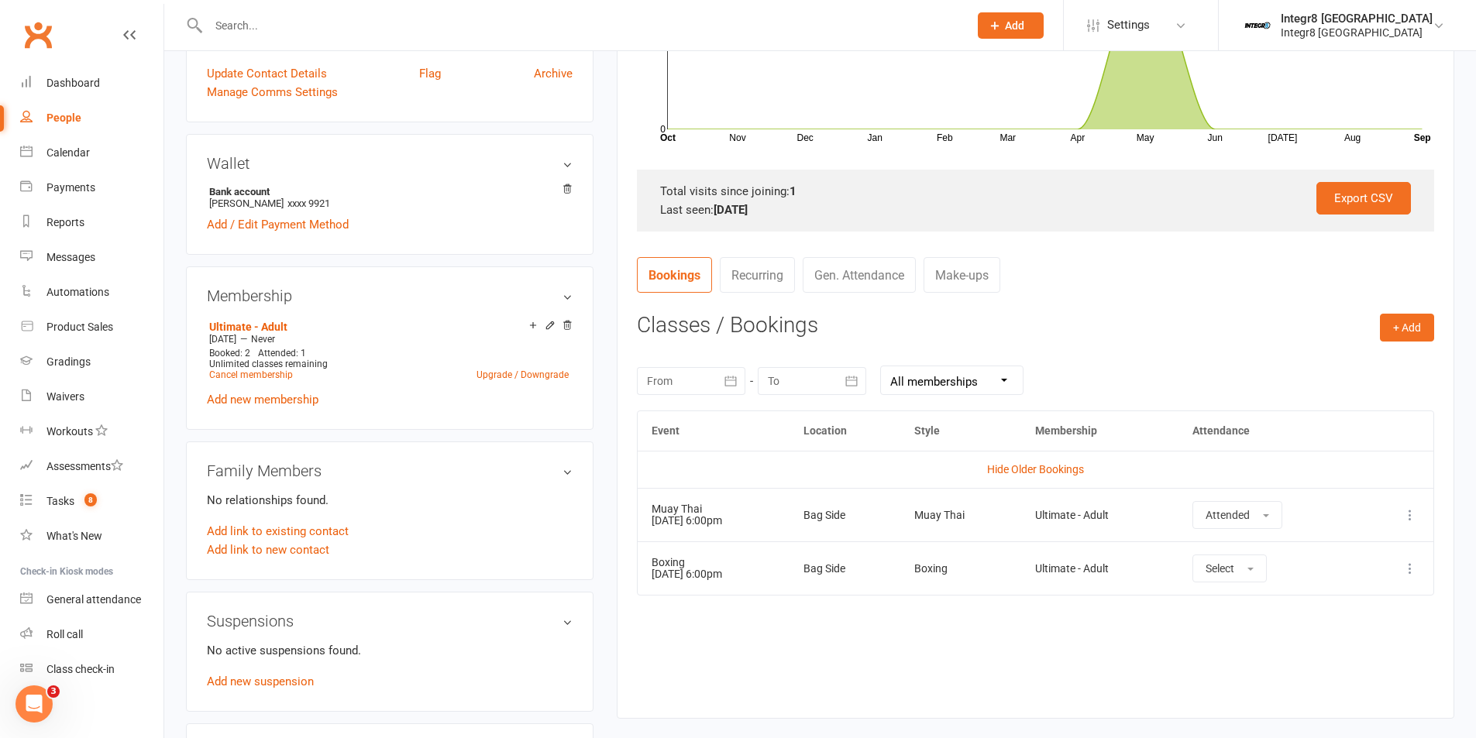
click at [1416, 571] on icon at bounding box center [1409, 568] width 15 height 15
click at [1338, 655] on link "Delete booking" at bounding box center [1341, 660] width 153 height 31
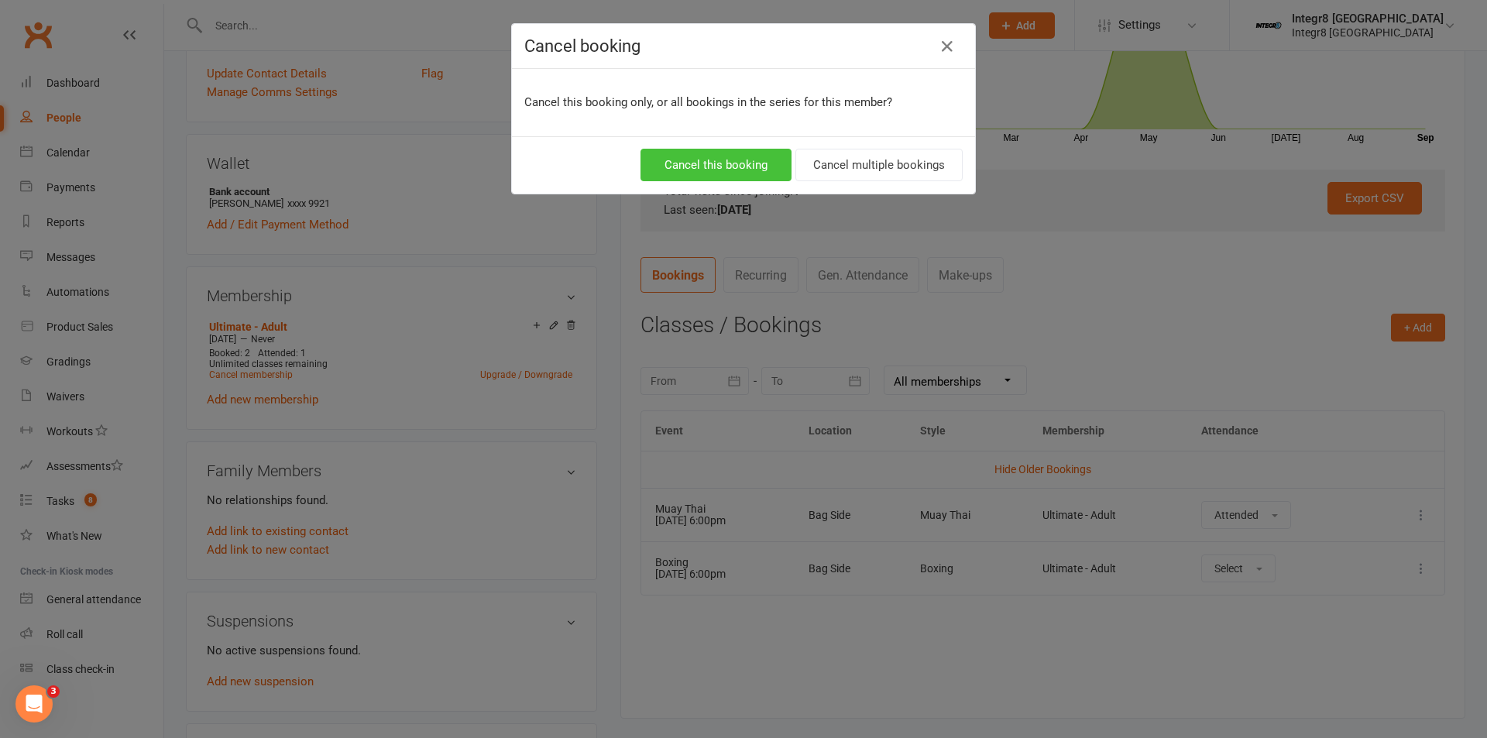
click at [729, 162] on button "Cancel this booking" at bounding box center [716, 165] width 151 height 33
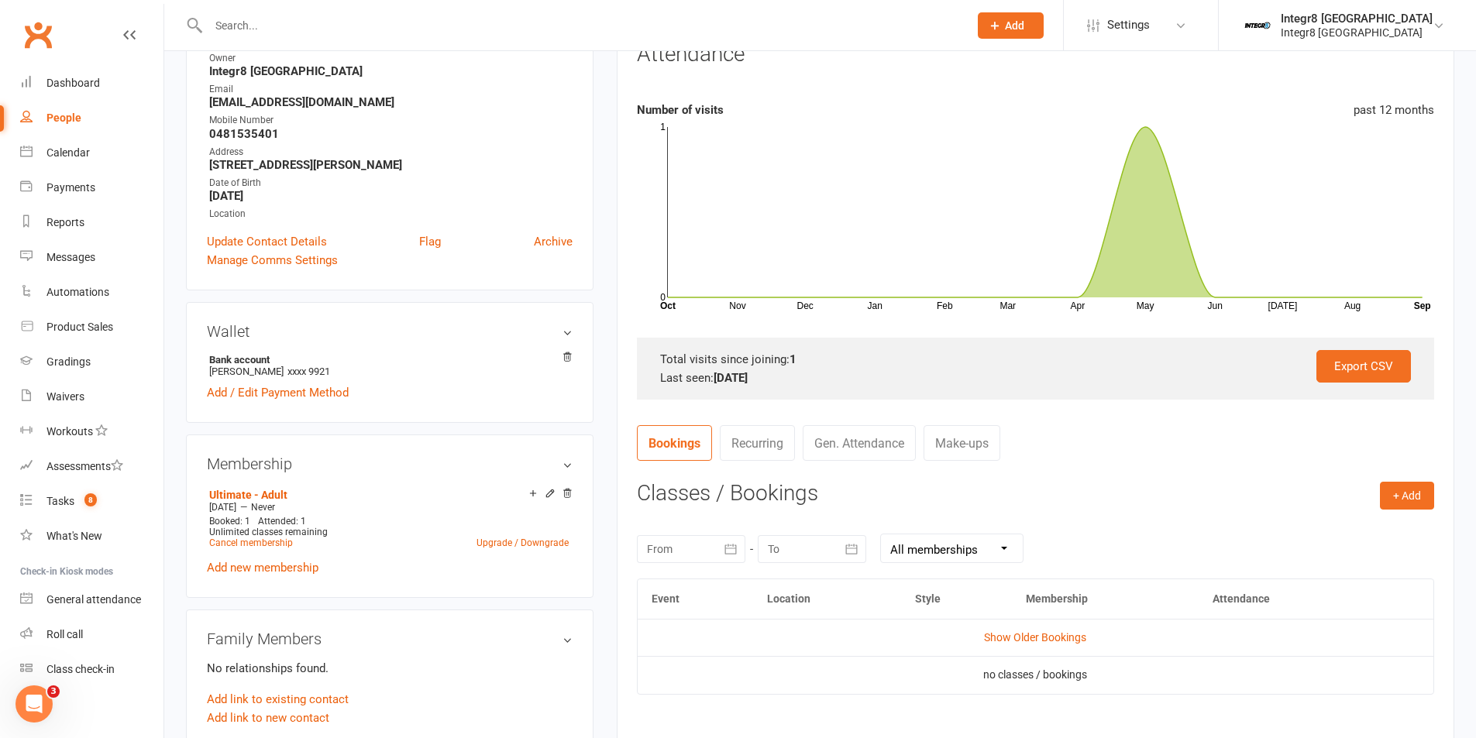
scroll to position [0, 0]
